Goal: Navigation & Orientation: Find specific page/section

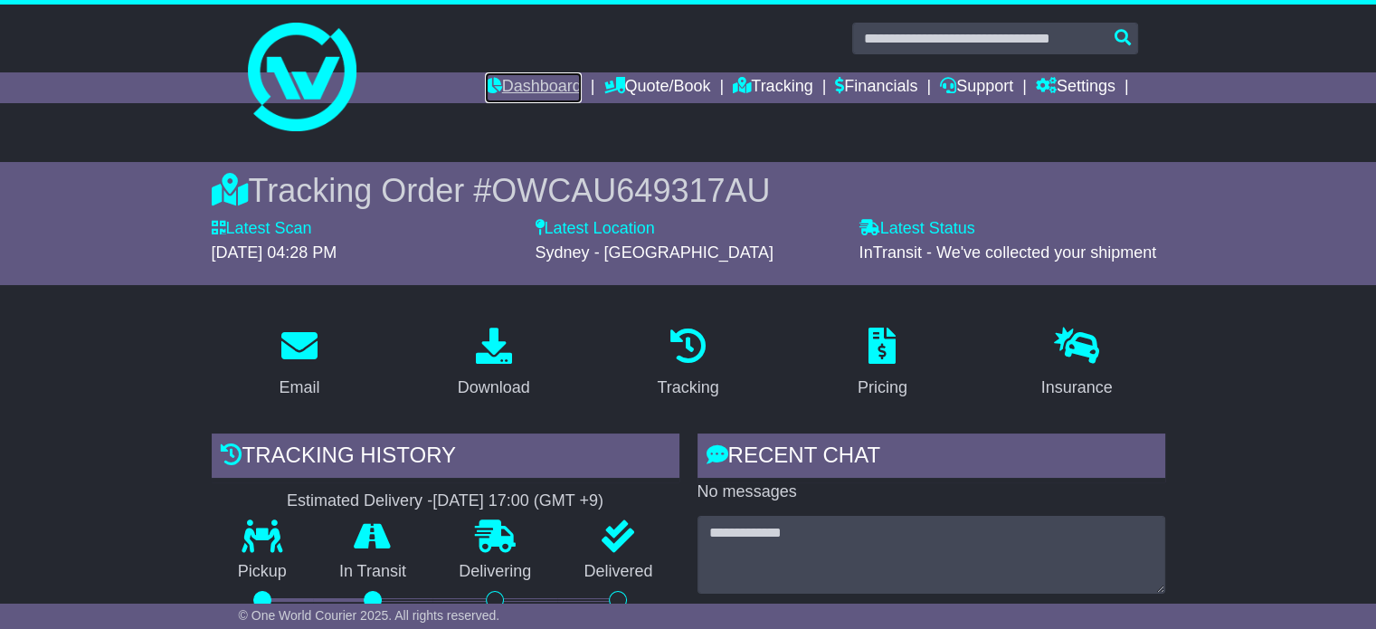
click at [496, 87] on link "Dashboard" at bounding box center [533, 87] width 97 height 31
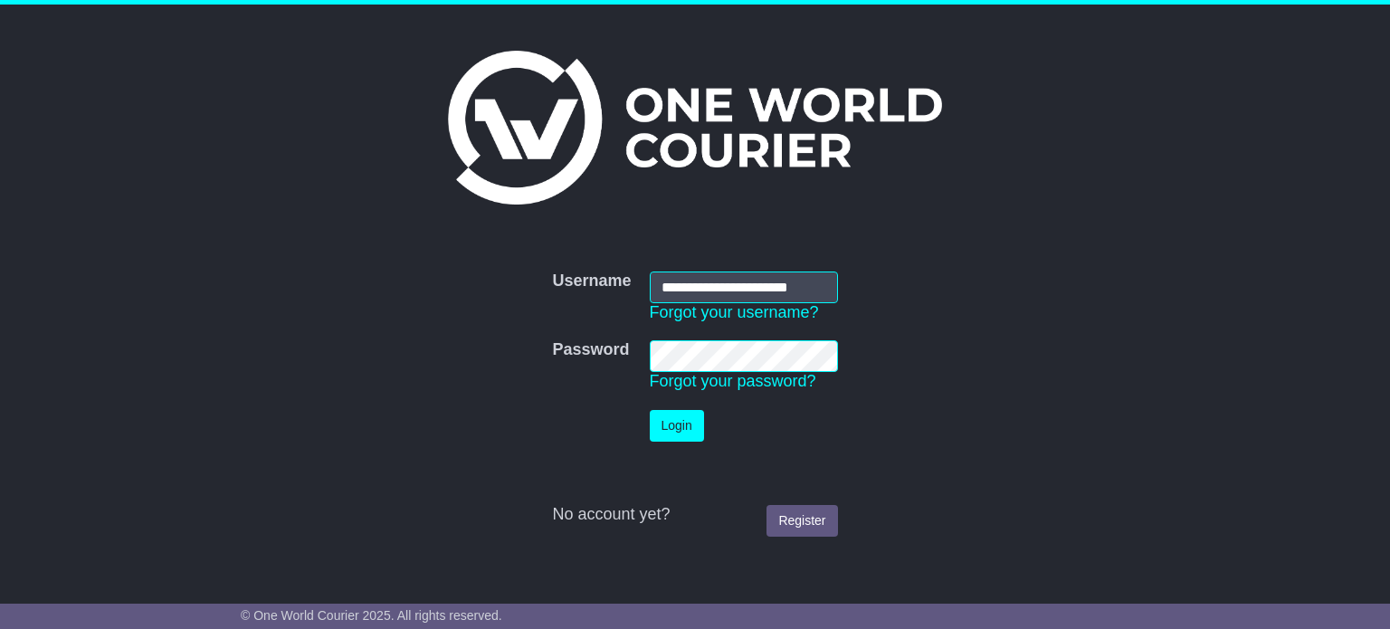
scroll to position [0, 4]
drag, startPoint x: 677, startPoint y: 426, endPoint x: 684, endPoint y: 435, distance: 11.6
click at [675, 426] on button "Login" at bounding box center [677, 426] width 54 height 32
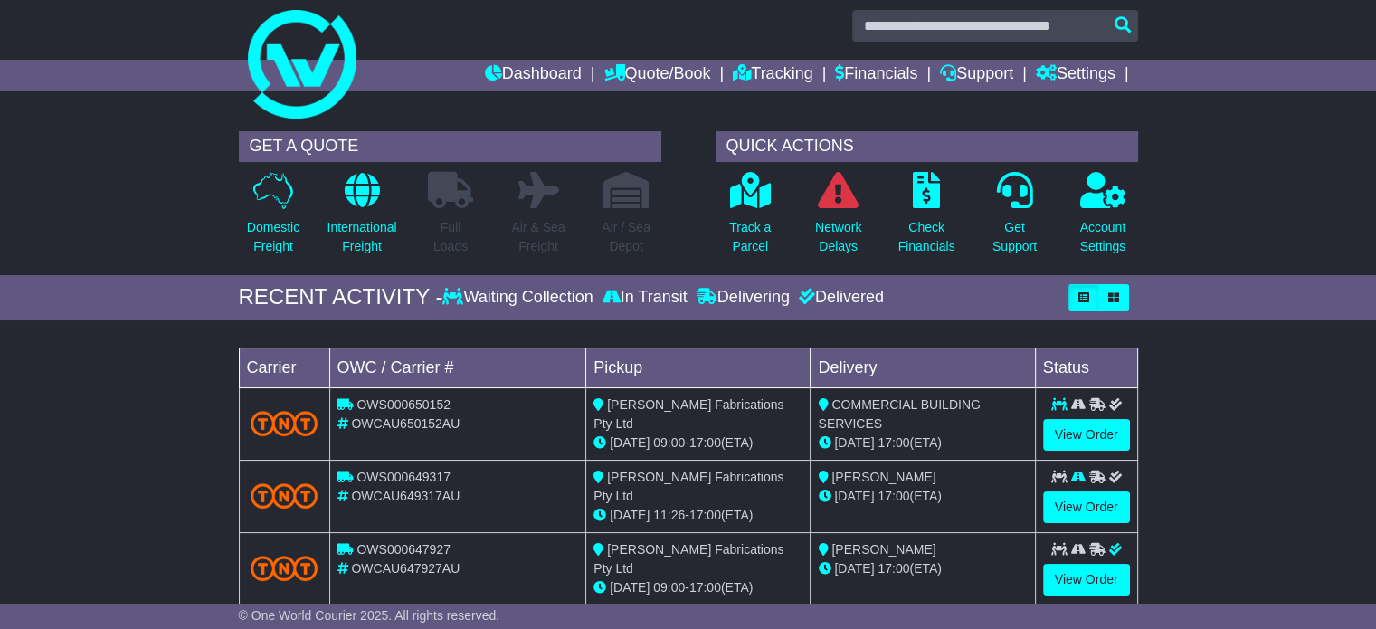
scroll to position [90, 0]
